Goal: Check status: Check status

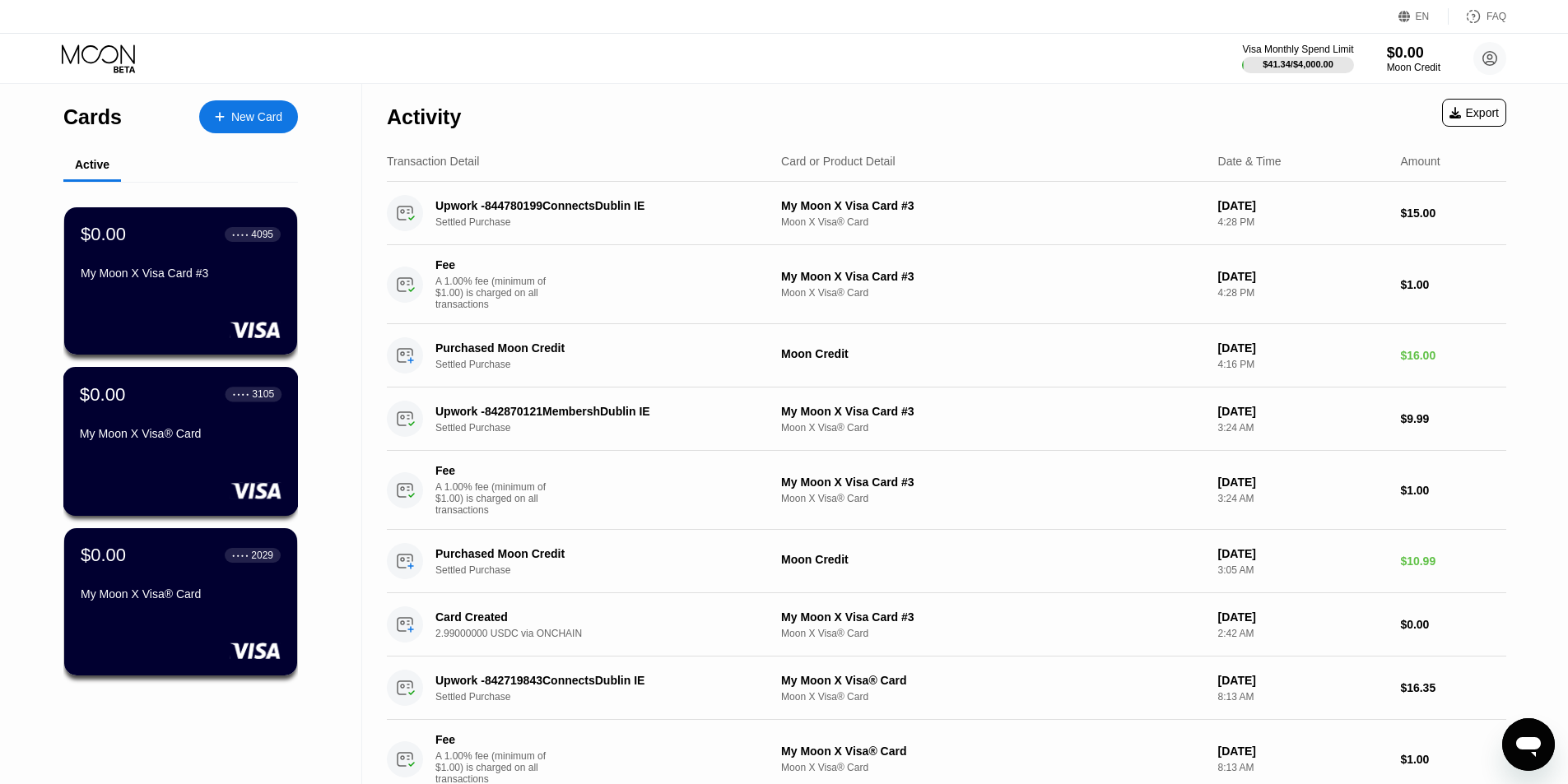
click at [168, 475] on div "$0.00 ● ● ● ● 3105 My Moon X Visa® Card" at bounding box center [181, 441] width 236 height 148
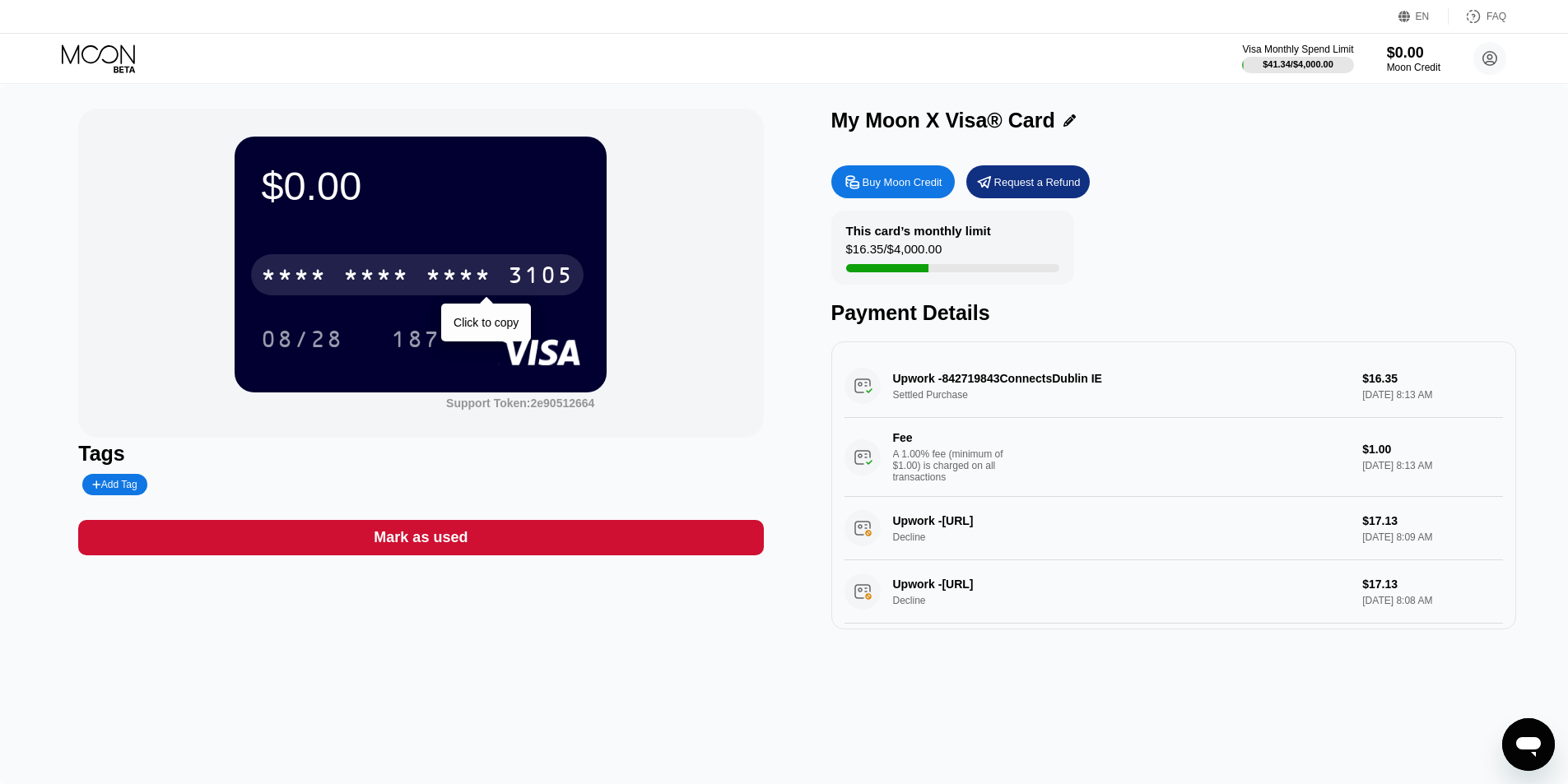
click at [441, 274] on div "* * * *" at bounding box center [458, 277] width 66 height 26
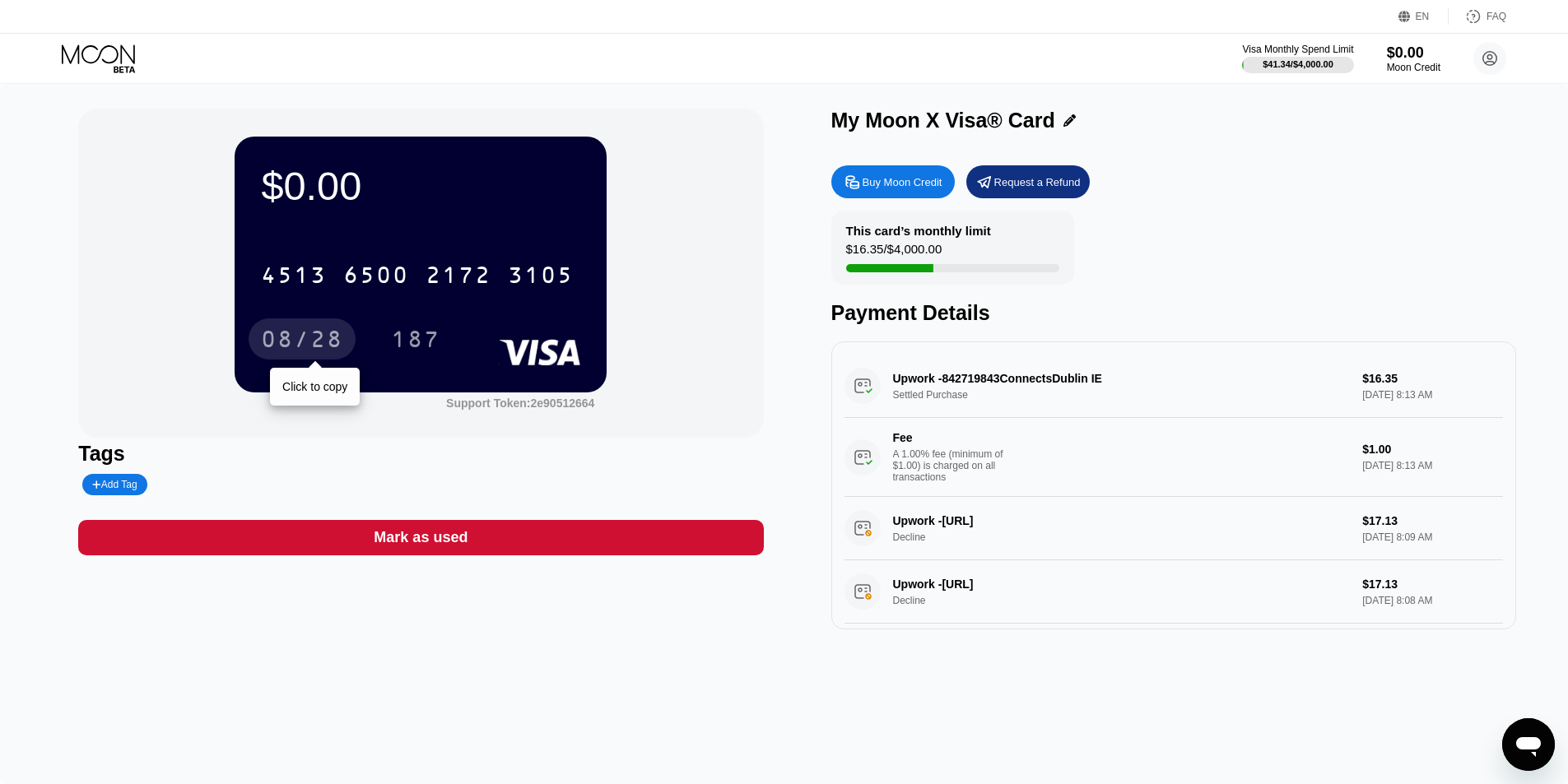
click at [305, 334] on div "08/28" at bounding box center [302, 341] width 83 height 26
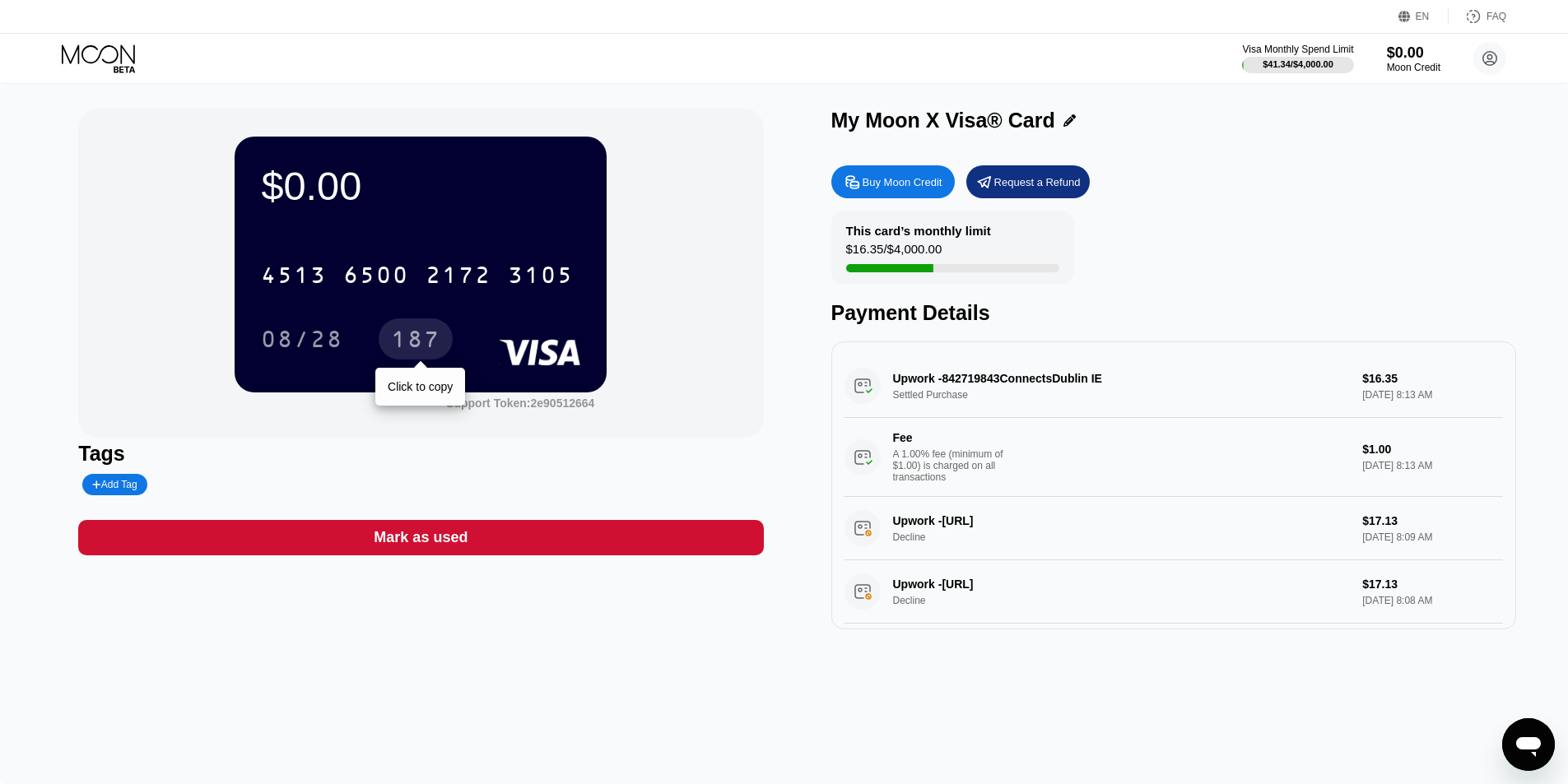
click at [418, 344] on div "187" at bounding box center [415, 341] width 49 height 26
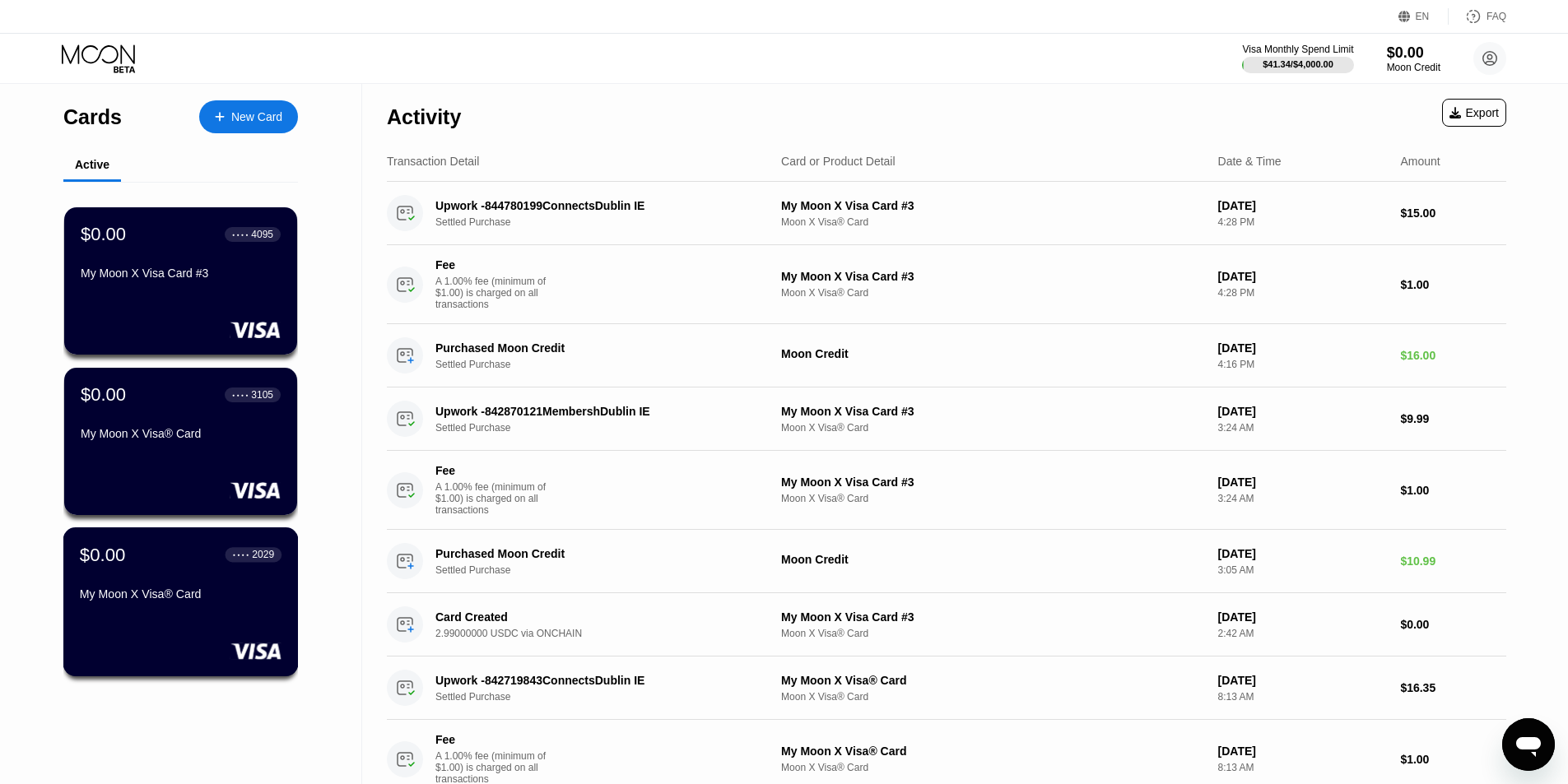
click at [178, 607] on div "My Moon X Visa® Card" at bounding box center [180, 597] width 201 height 19
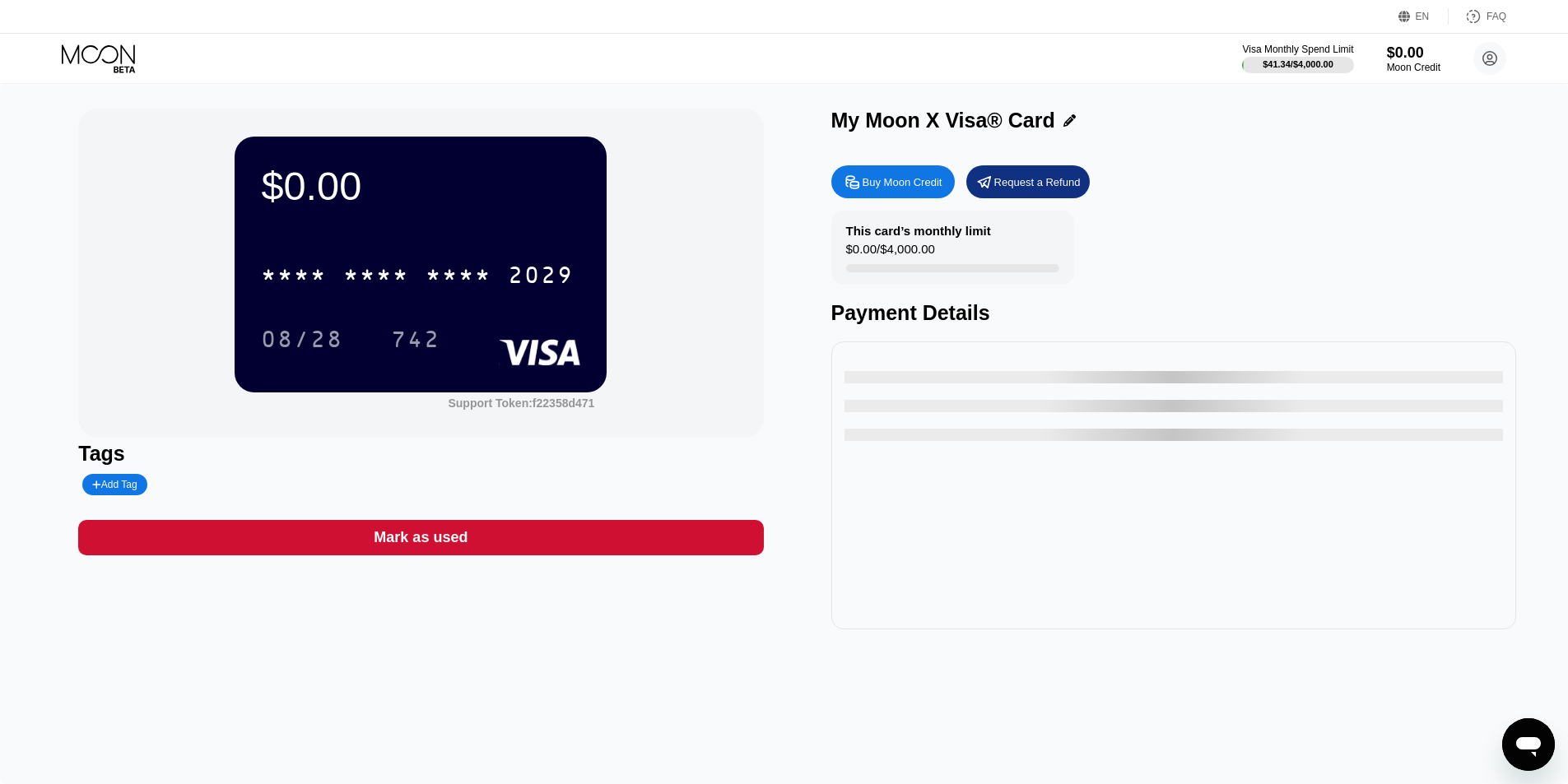
click at [432, 224] on div "$0.00 * * * * * * * * * * * * 2029 08/28 742" at bounding box center [421, 263] width 372 height 255
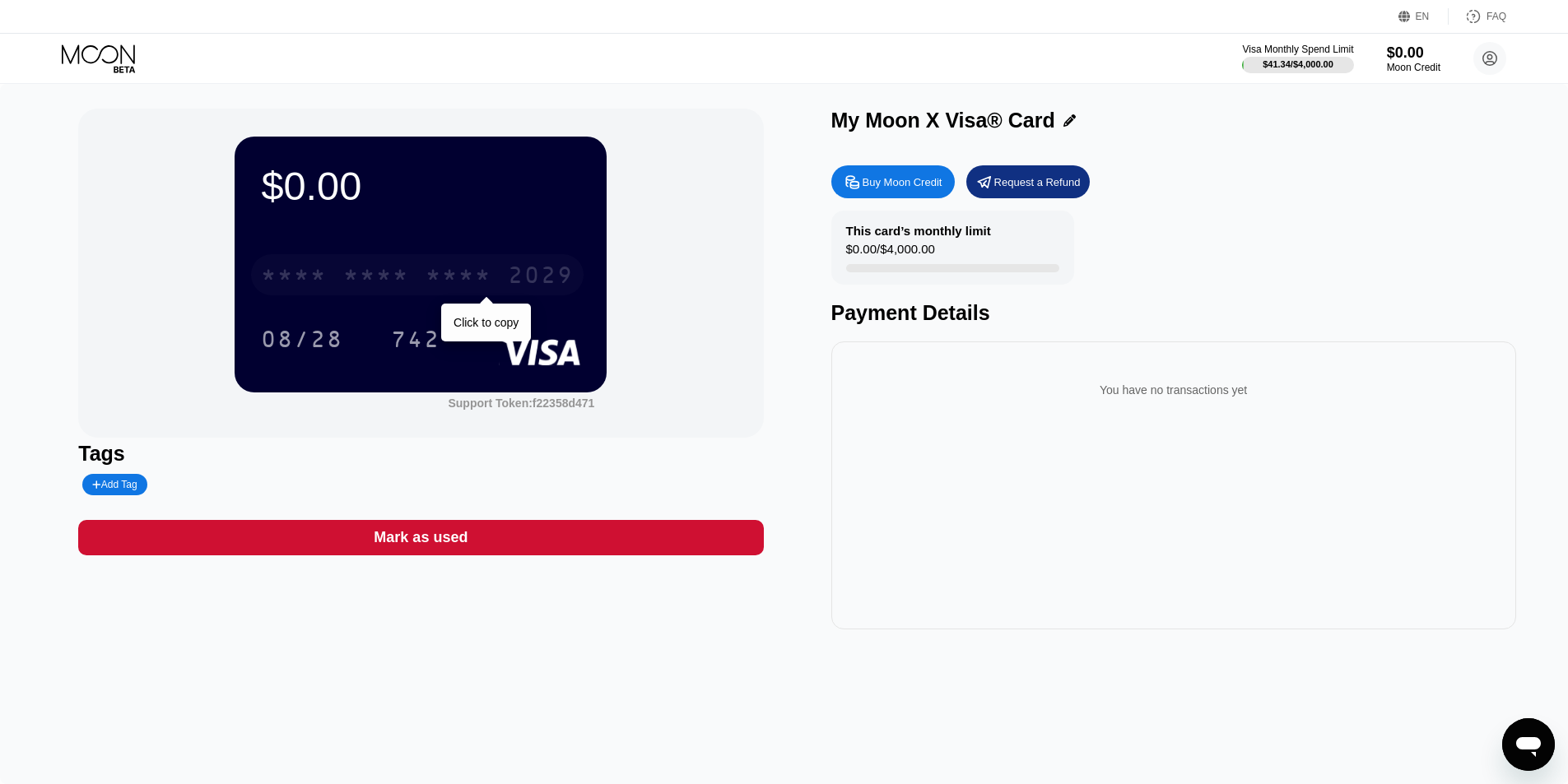
click at [418, 260] on div "* * * * * * * * * * * * 2029" at bounding box center [417, 275] width 332 height 41
click at [324, 344] on div "08/28" at bounding box center [302, 341] width 83 height 26
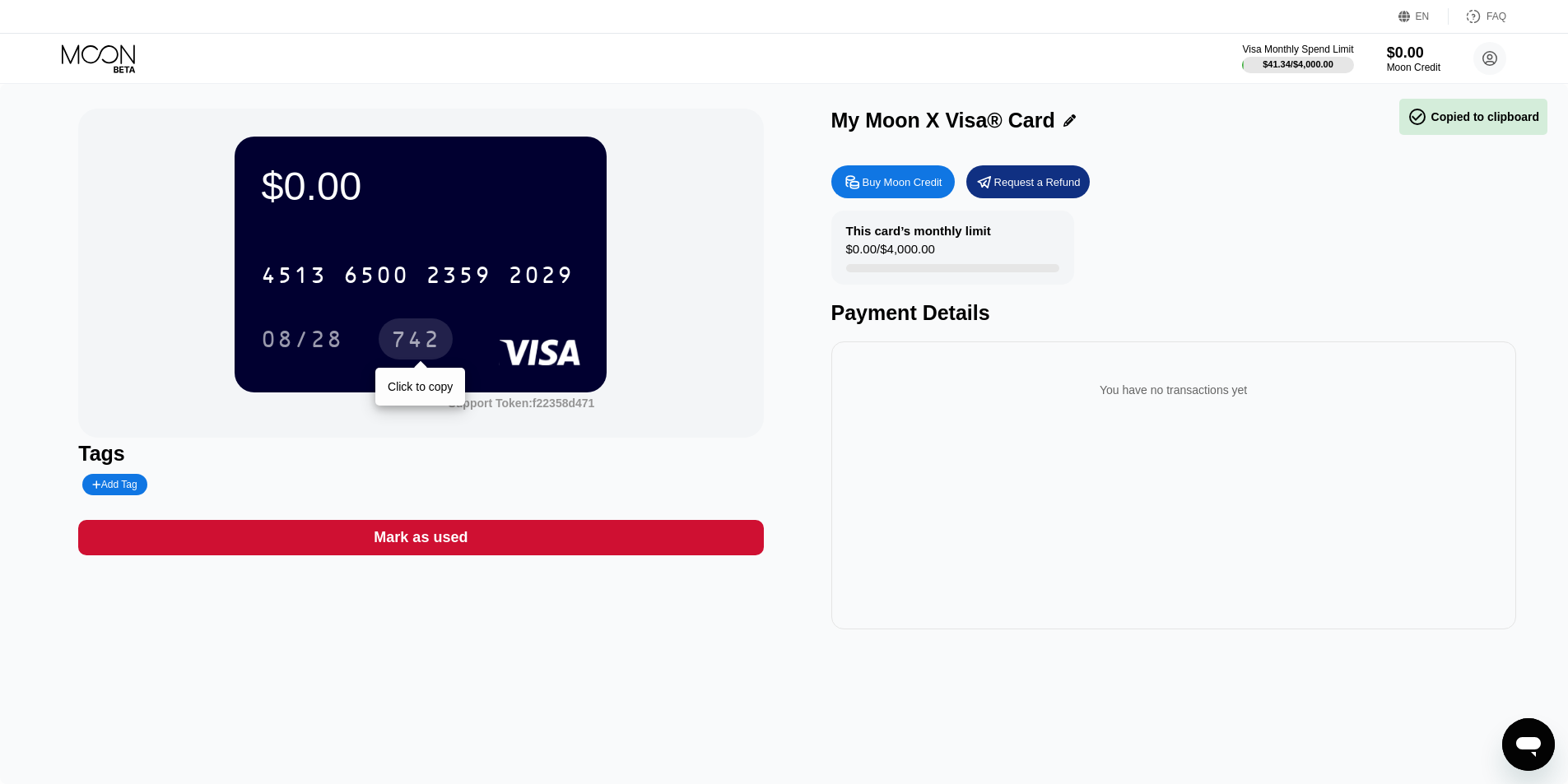
click at [410, 342] on div "742" at bounding box center [415, 341] width 49 height 26
